Goal: Task Accomplishment & Management: Complete application form

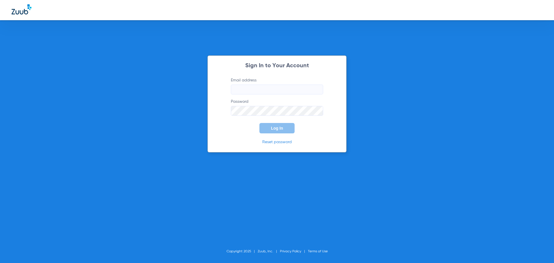
type input "[EMAIL_ADDRESS][DOMAIN_NAME]"
click at [285, 129] on button "Log In" at bounding box center [276, 128] width 35 height 10
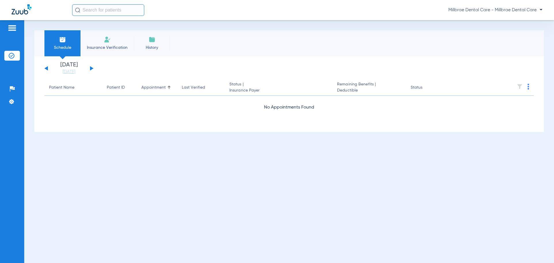
click at [115, 47] on span "Insurance Verification" at bounding box center [107, 48] width 45 height 6
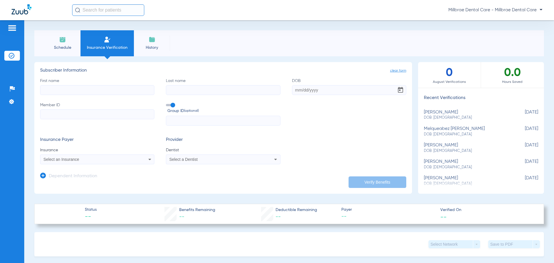
click at [95, 93] on input "First name" at bounding box center [97, 90] width 114 height 10
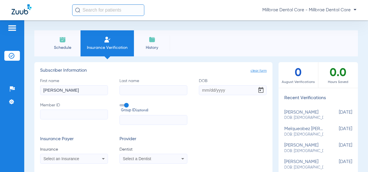
type input "[PERSON_NAME]"
drag, startPoint x: 200, startPoint y: 90, endPoint x: 212, endPoint y: 106, distance: 19.7
click at [200, 90] on input "DOB" at bounding box center [233, 90] width 68 height 10
type input "[DATE]"
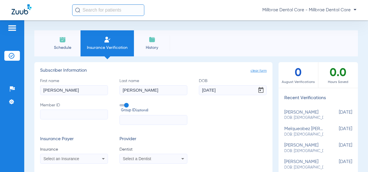
click at [95, 116] on input "Member ID" at bounding box center [74, 114] width 68 height 10
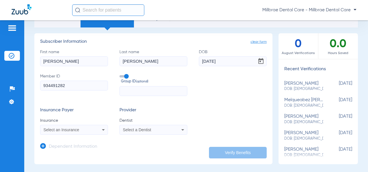
type input "934491282"
click at [86, 128] on div "Select an Insurance" at bounding box center [68, 130] width 49 height 4
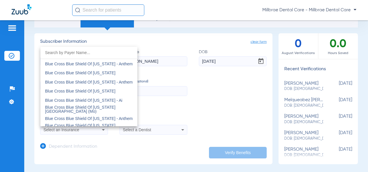
scroll to position [433, 0]
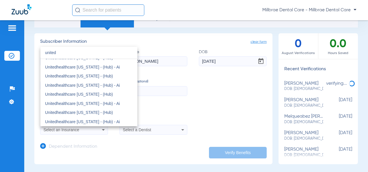
type input "united"
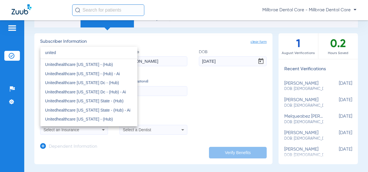
scroll to position [832, 0]
